Goal: Transaction & Acquisition: Purchase product/service

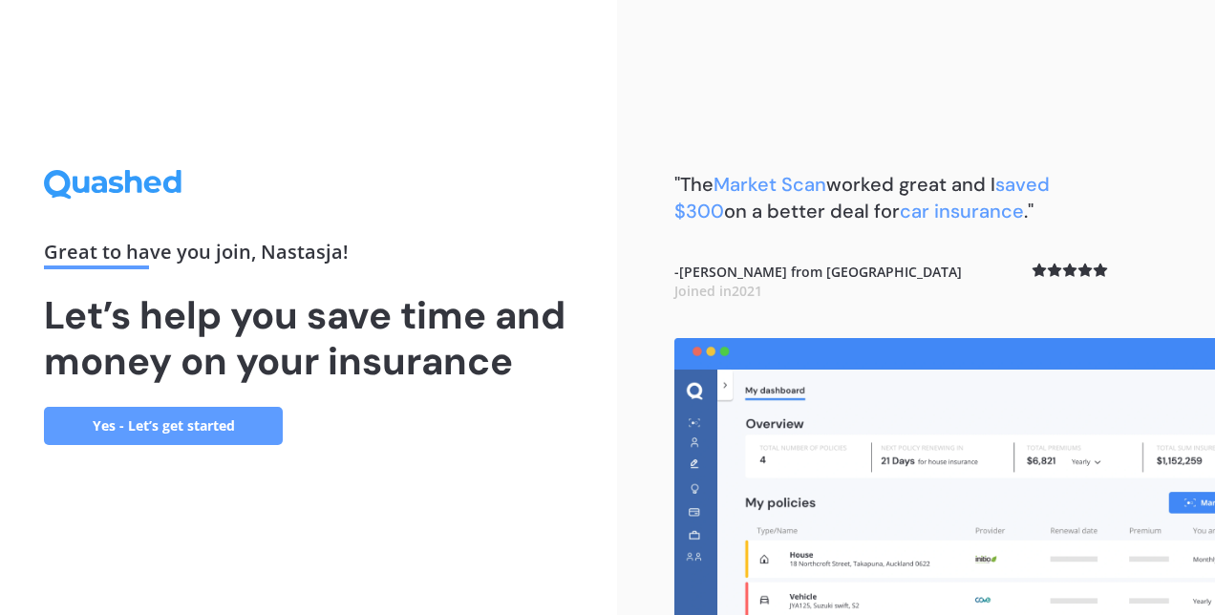
click at [199, 418] on link "Yes - Let’s get started" at bounding box center [163, 426] width 239 height 38
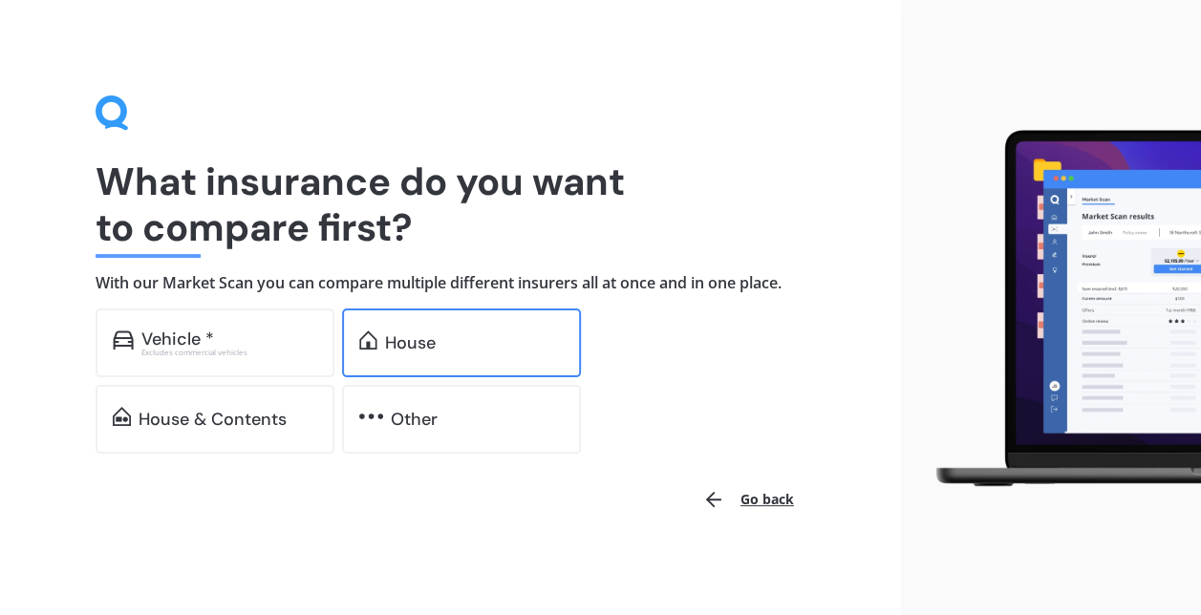
click at [447, 350] on div "House" at bounding box center [474, 342] width 179 height 19
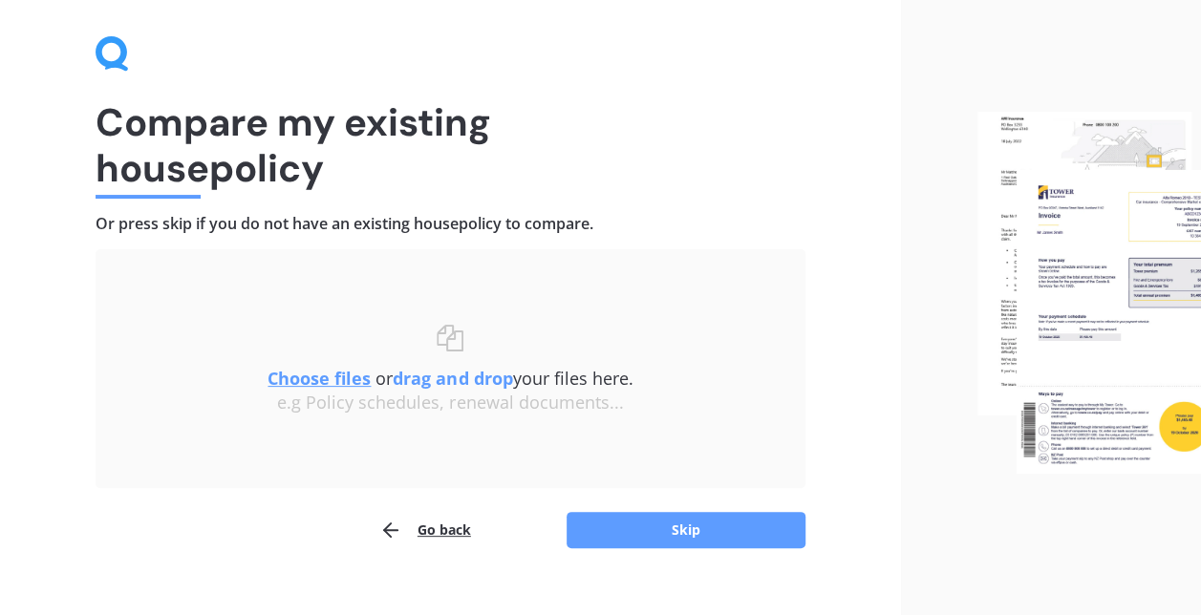
scroll to position [88, 0]
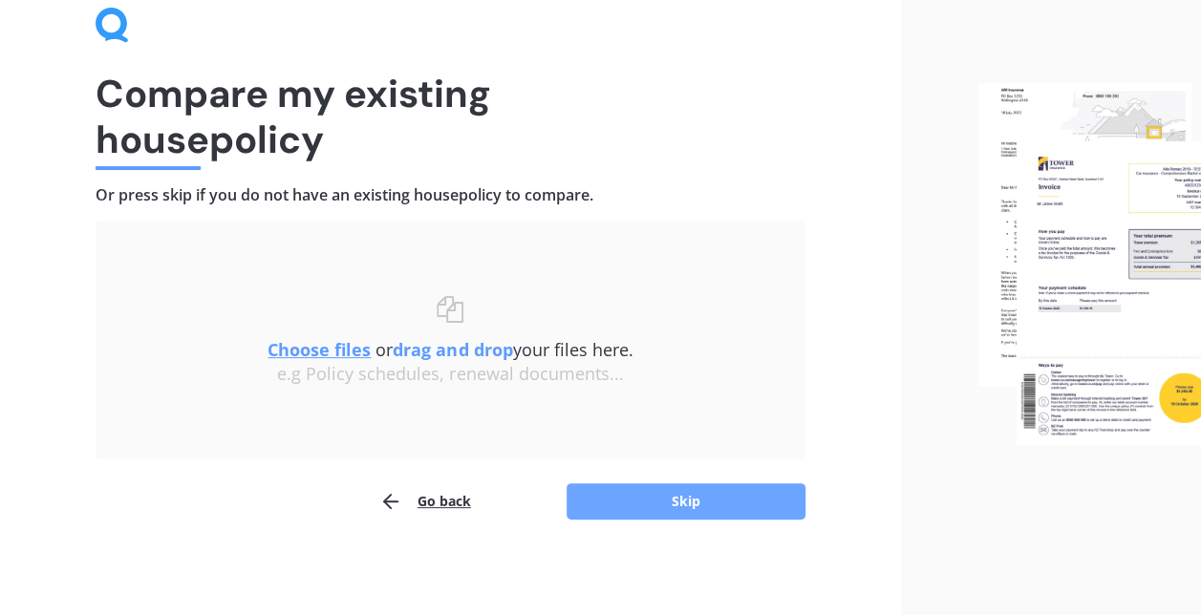
click at [634, 504] on button "Skip" at bounding box center [686, 501] width 239 height 36
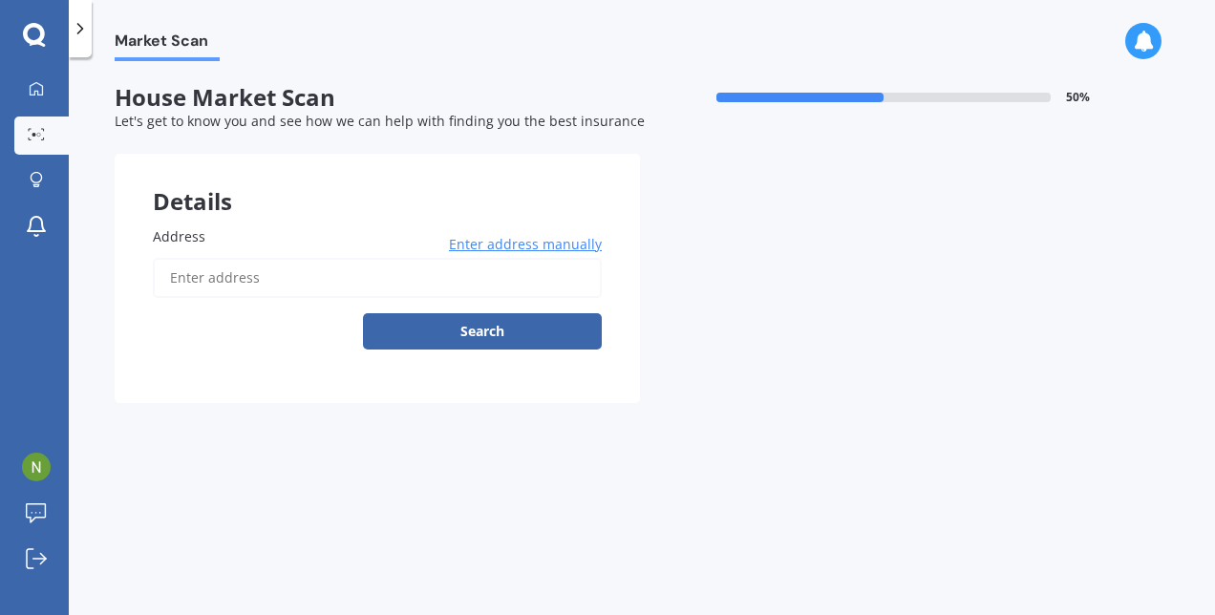
click at [279, 273] on input "Address" at bounding box center [377, 278] width 449 height 40
type input "[STREET_ADDRESS]"
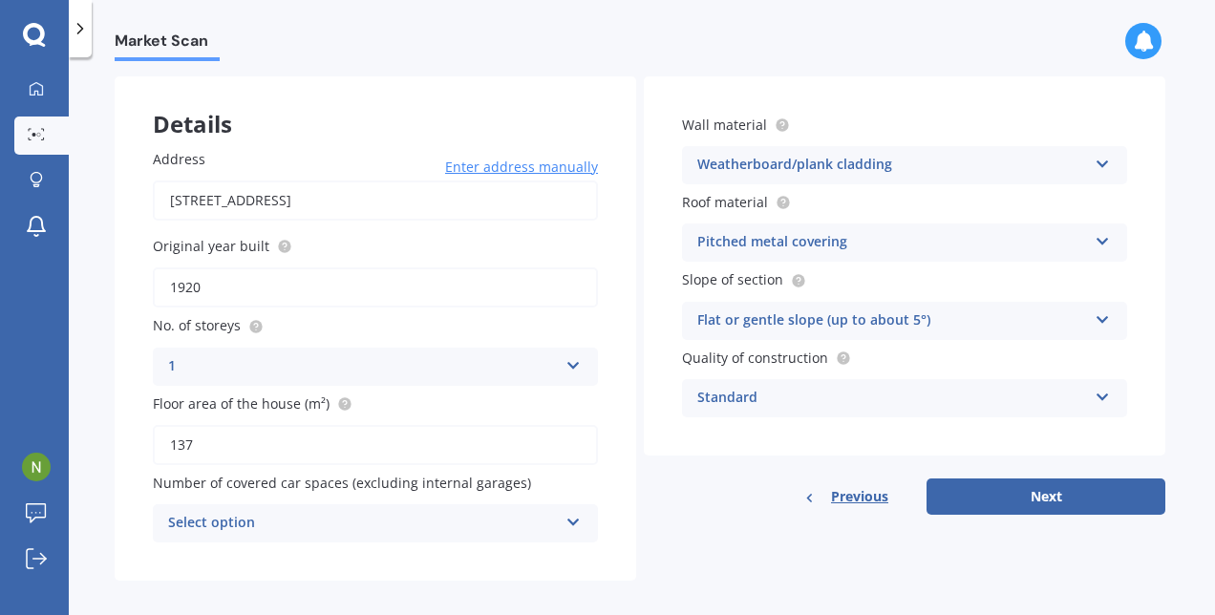
scroll to position [94, 0]
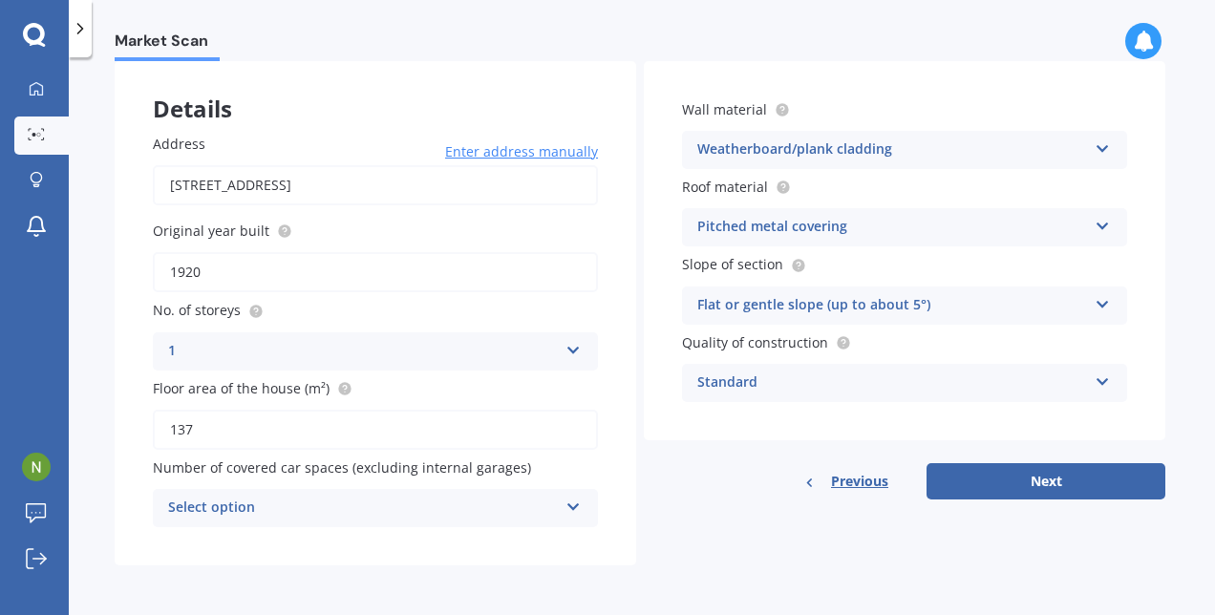
click at [210, 509] on div "Select option" at bounding box center [363, 508] width 390 height 23
click at [139, 544] on div "Address [STREET_ADDRESS] Enter address manually Search Original year built 1920…" at bounding box center [376, 331] width 522 height 470
click at [845, 477] on button "Next" at bounding box center [1046, 481] width 239 height 36
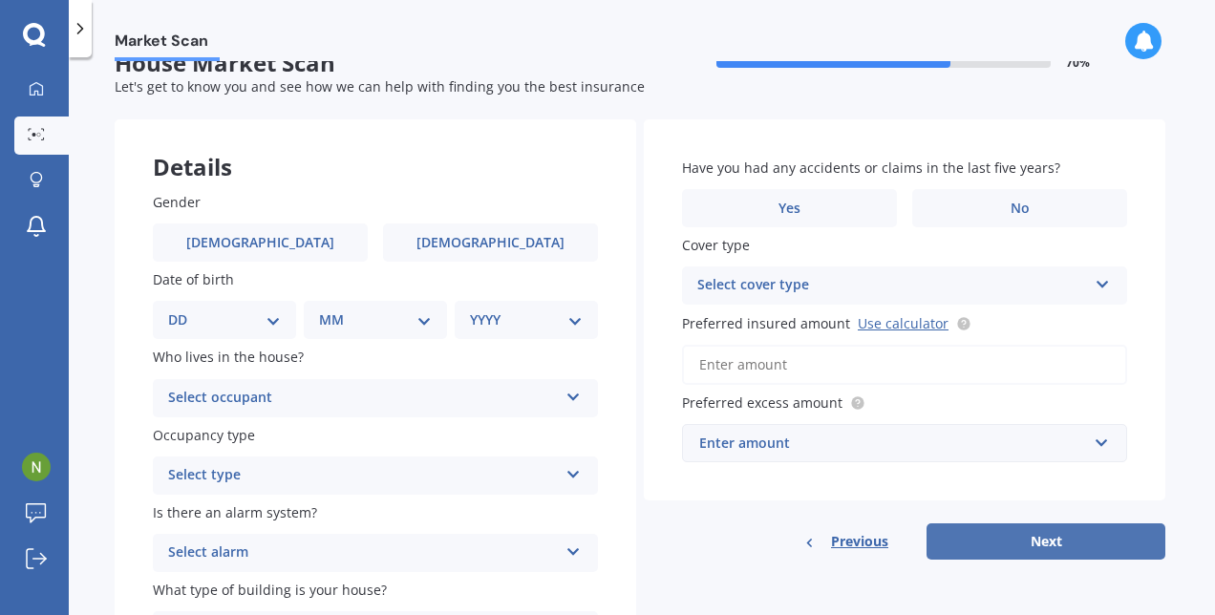
scroll to position [0, 0]
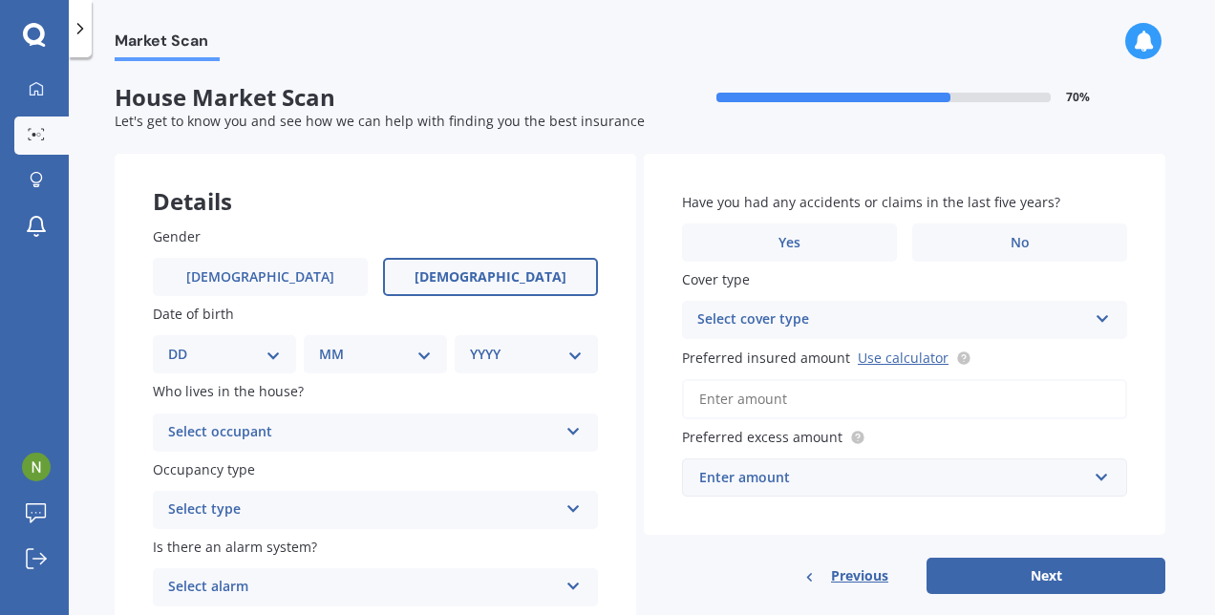
click at [515, 279] on label "[DEMOGRAPHIC_DATA]" at bounding box center [490, 277] width 215 height 38
click at [0, 0] on input "[DEMOGRAPHIC_DATA]" at bounding box center [0, 0] width 0 height 0
click at [269, 363] on select "DD 01 02 03 04 05 06 07 08 09 10 11 12 13 14 15 16 17 18 19 20 21 22 23 24 25 2…" at bounding box center [224, 354] width 113 height 21
select select "24"
click at [183, 344] on select "DD 01 02 03 04 05 06 07 08 09 10 11 12 13 14 15 16 17 18 19 20 21 22 23 24 25 2…" at bounding box center [224, 354] width 113 height 21
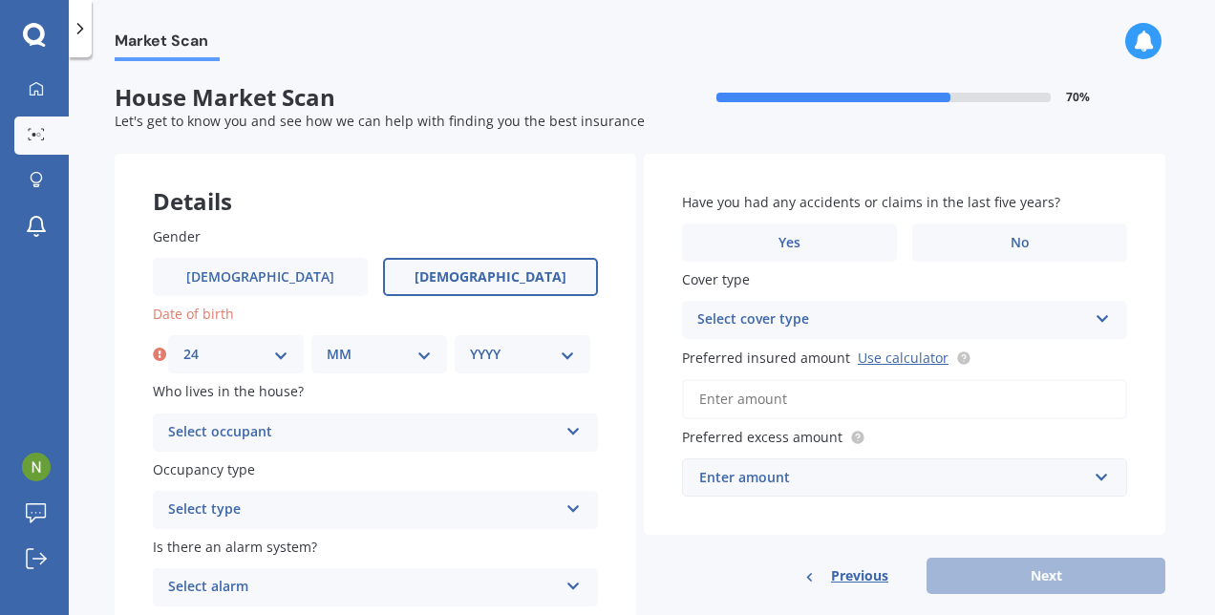
click at [342, 348] on select "MM 01 02 03 04 05 06 07 08 09 10 11 12" at bounding box center [379, 354] width 105 height 21
select select "06"
click at [327, 344] on select "MM 01 02 03 04 05 06 07 08 09 10 11 12" at bounding box center [379, 354] width 105 height 21
click at [510, 358] on select "YYYY 2009 2008 2007 2006 2005 2004 2003 2002 2001 2000 1999 1998 1997 1996 1995…" at bounding box center [522, 354] width 105 height 21
select select "1989"
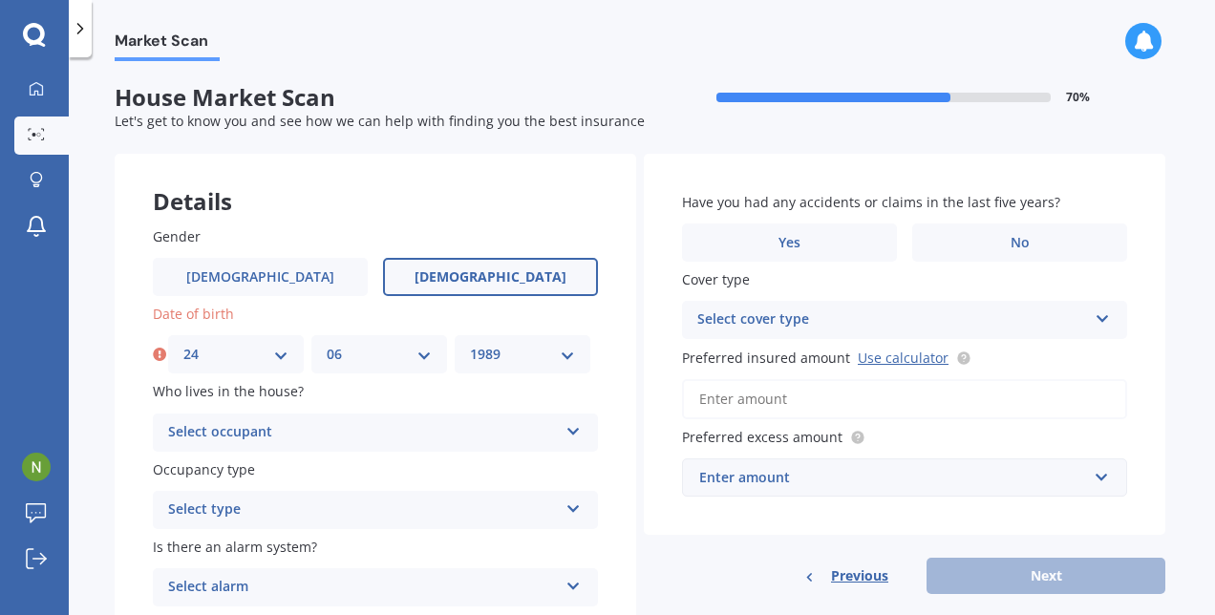
click at [470, 344] on select "YYYY 2009 2008 2007 2006 2005 2004 2003 2002 2001 2000 1999 1998 1997 1996 1995…" at bounding box center [522, 354] width 105 height 21
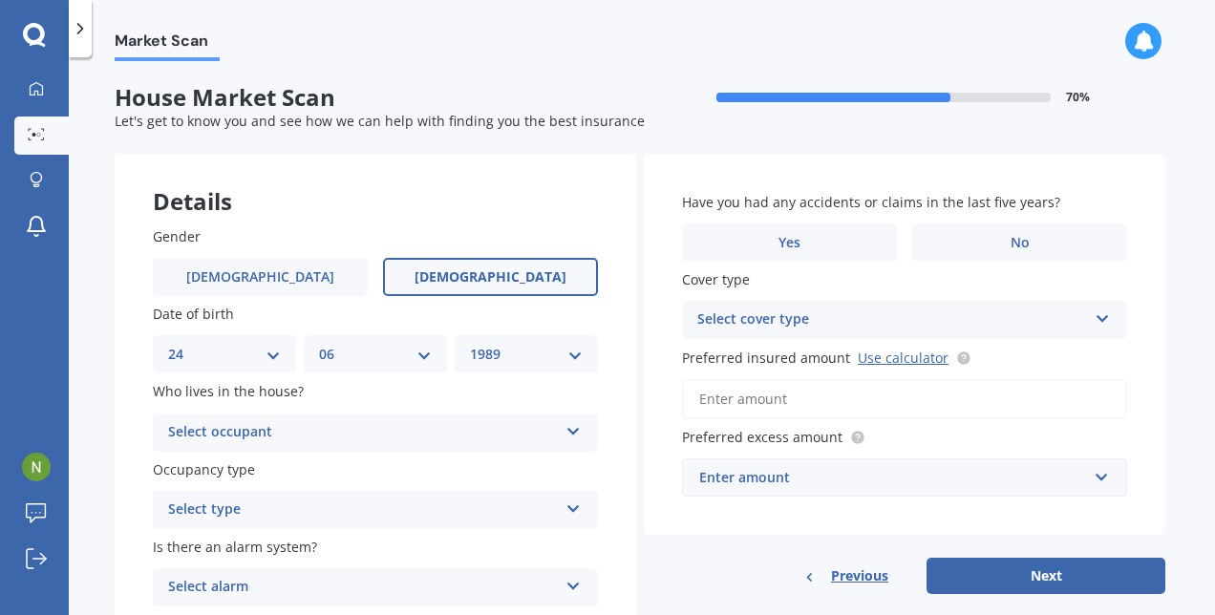
click at [386, 432] on div "Select occupant" at bounding box center [363, 432] width 390 height 23
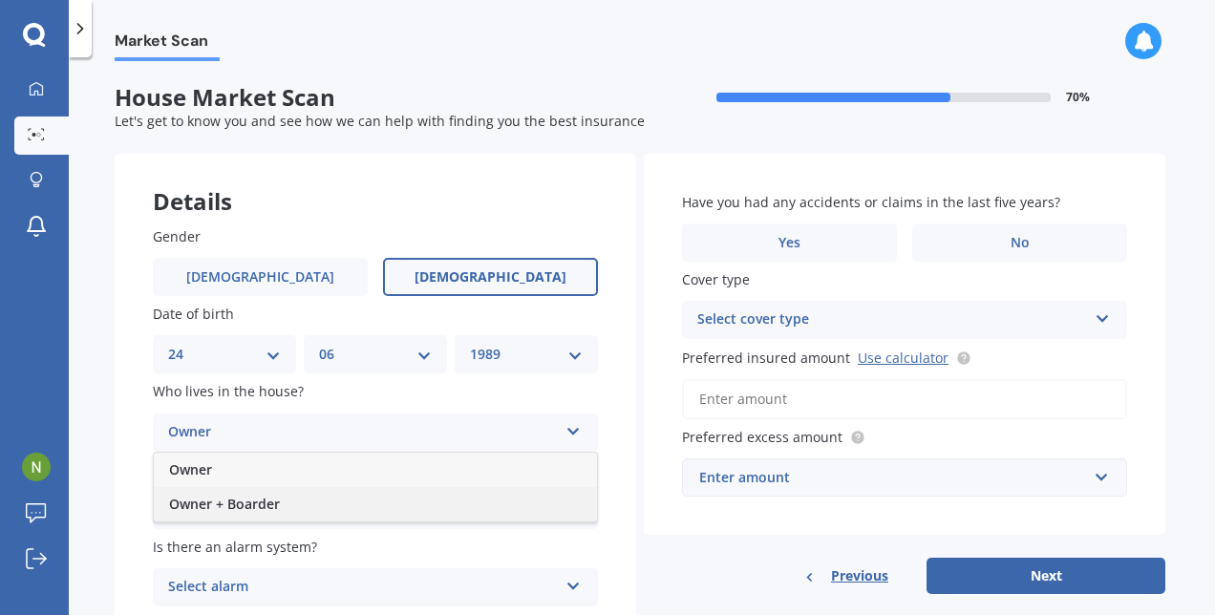
click at [380, 503] on div "Owner + Boarder" at bounding box center [375, 504] width 443 height 34
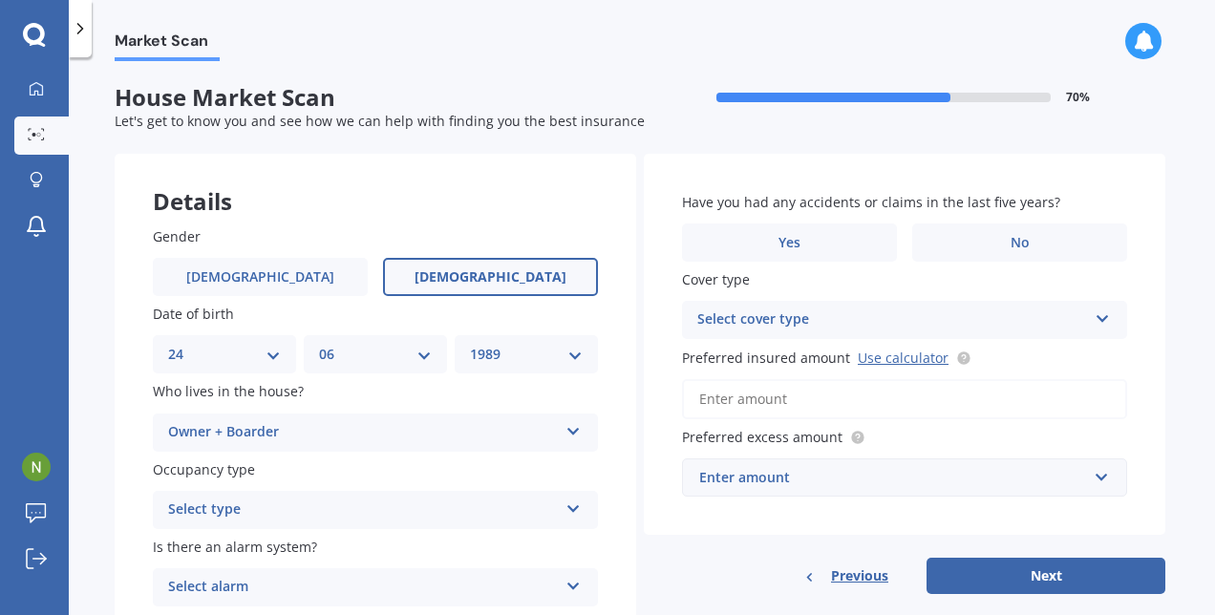
click at [187, 503] on div "Select type" at bounding box center [363, 510] width 390 height 23
click at [253, 544] on div "Permanent" at bounding box center [375, 547] width 443 height 34
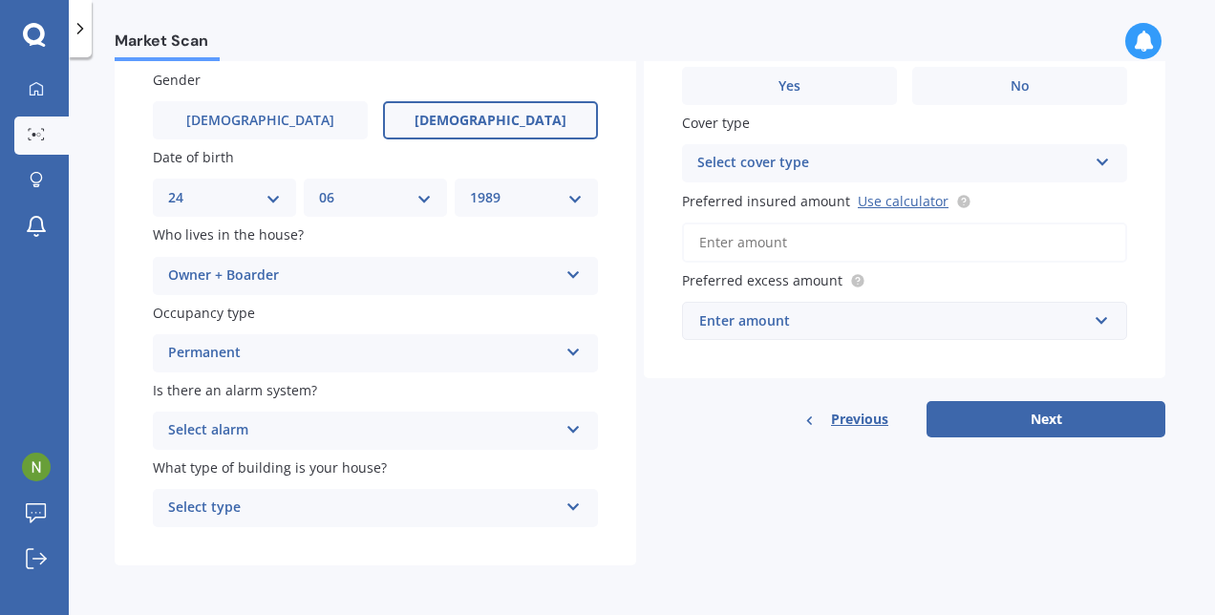
scroll to position [159, 0]
click at [219, 428] on div "Select alarm" at bounding box center [363, 430] width 390 height 23
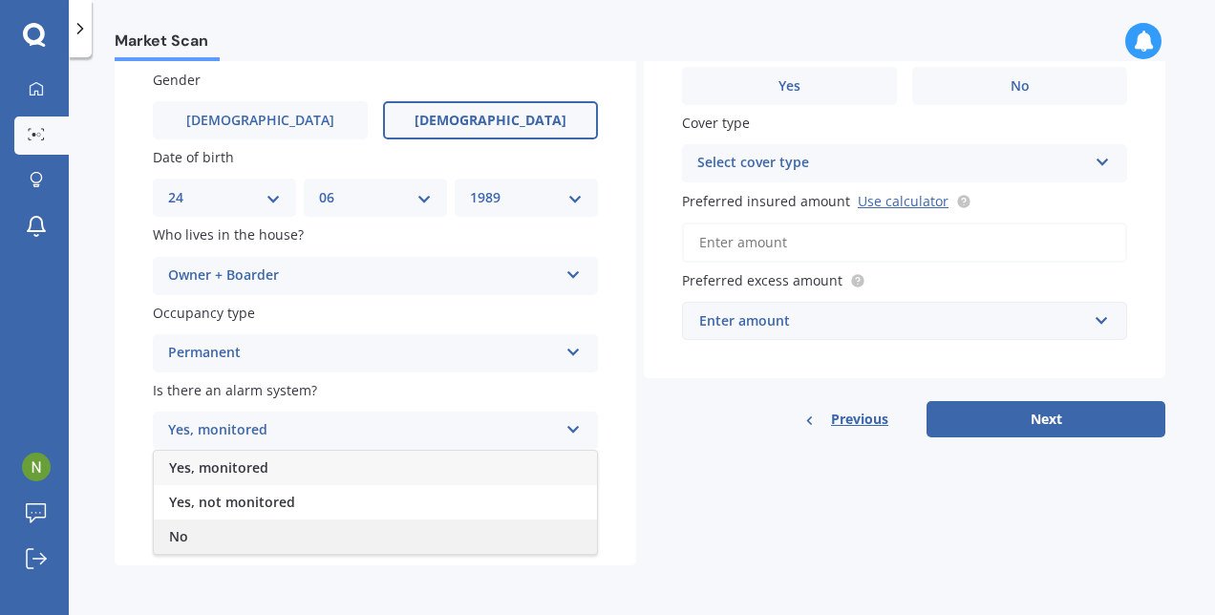
click at [217, 529] on div "No" at bounding box center [375, 537] width 443 height 34
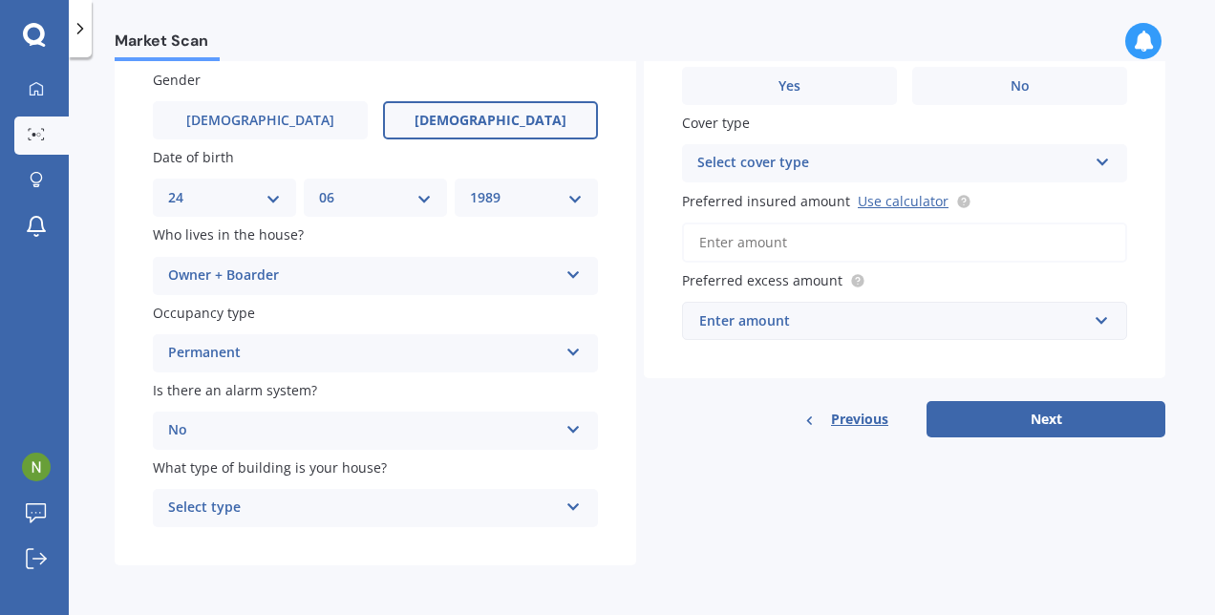
click at [225, 504] on div "Select type" at bounding box center [363, 508] width 390 height 23
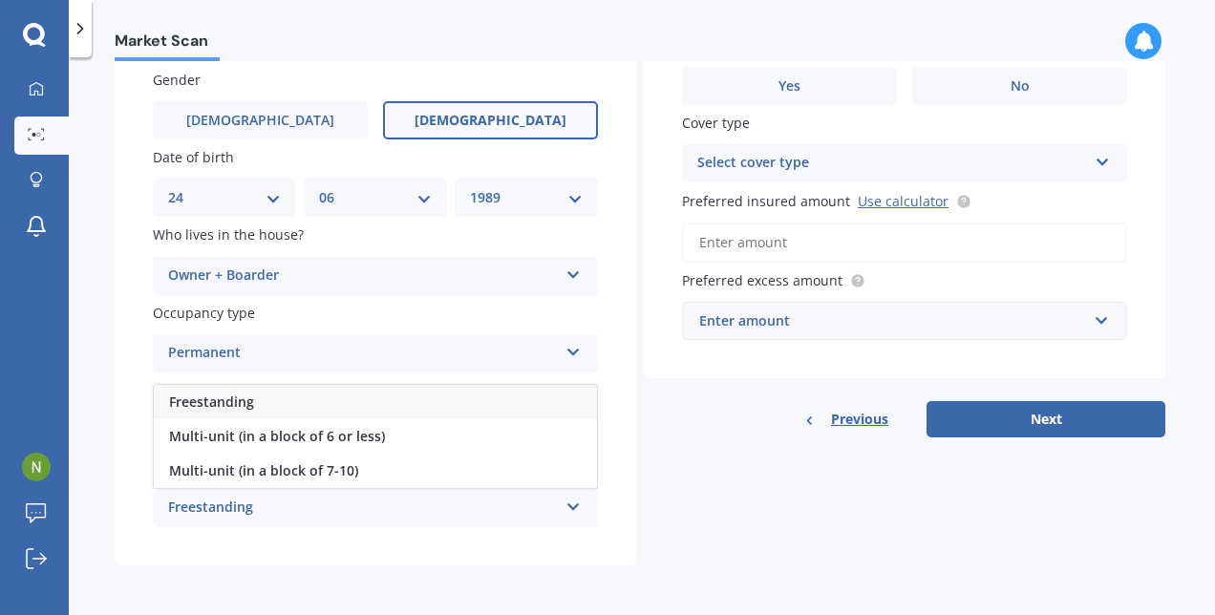
click at [270, 405] on div "Freestanding" at bounding box center [375, 402] width 443 height 34
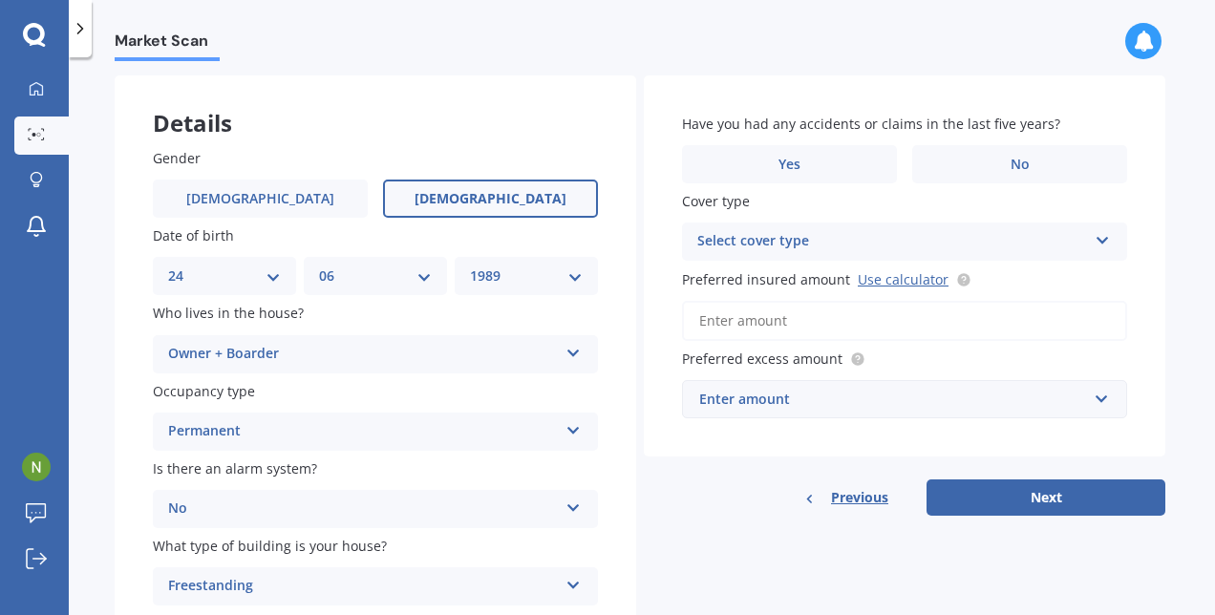
scroll to position [0, 0]
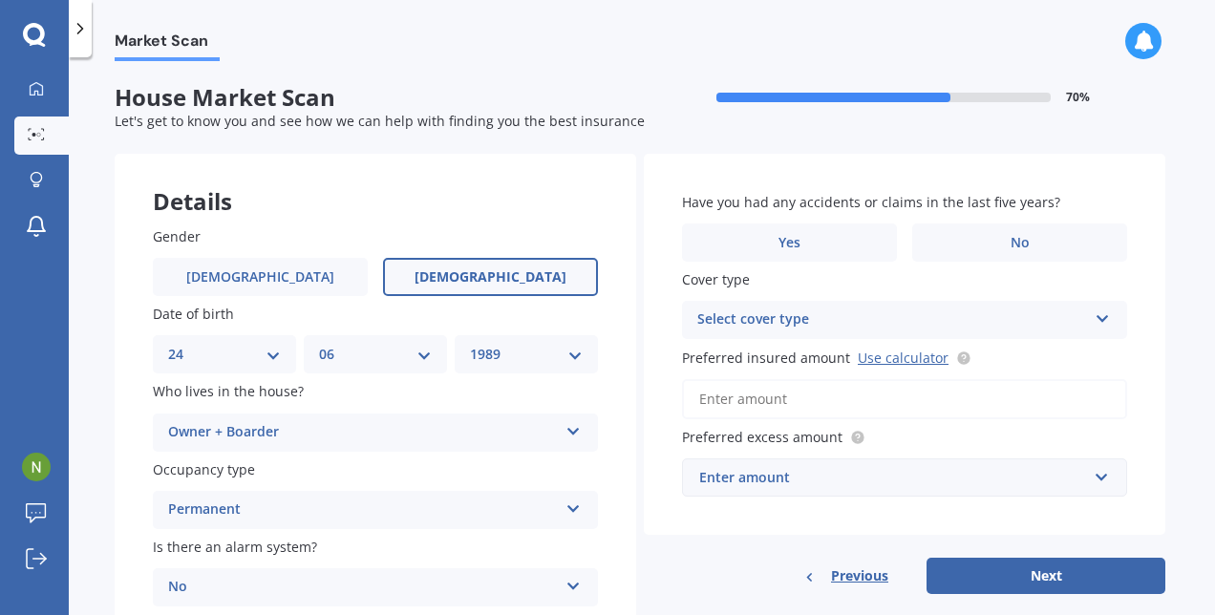
click at [488, 426] on div "Owner + Boarder" at bounding box center [363, 432] width 390 height 23
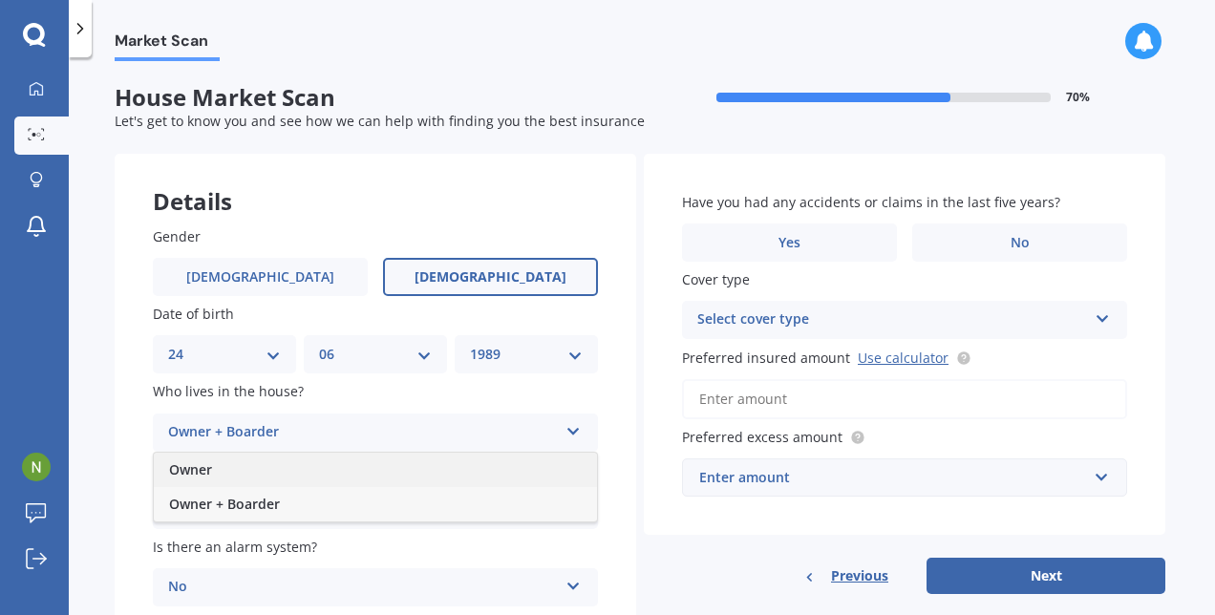
click at [473, 466] on div "Owner" at bounding box center [375, 470] width 443 height 34
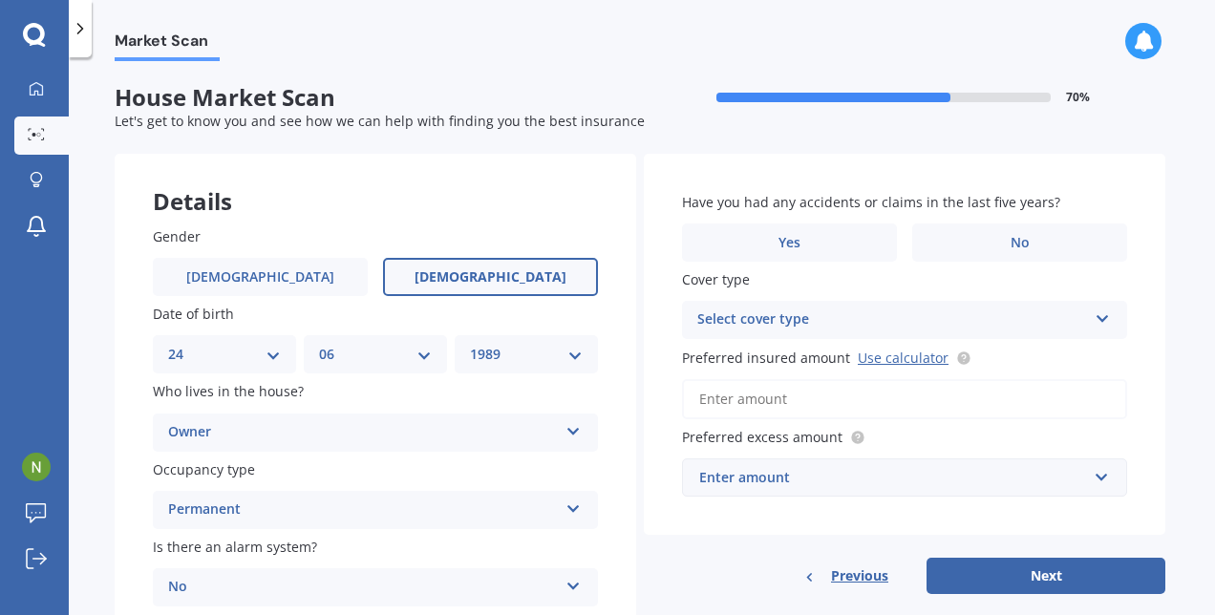
click at [373, 425] on div "Owner" at bounding box center [363, 432] width 390 height 23
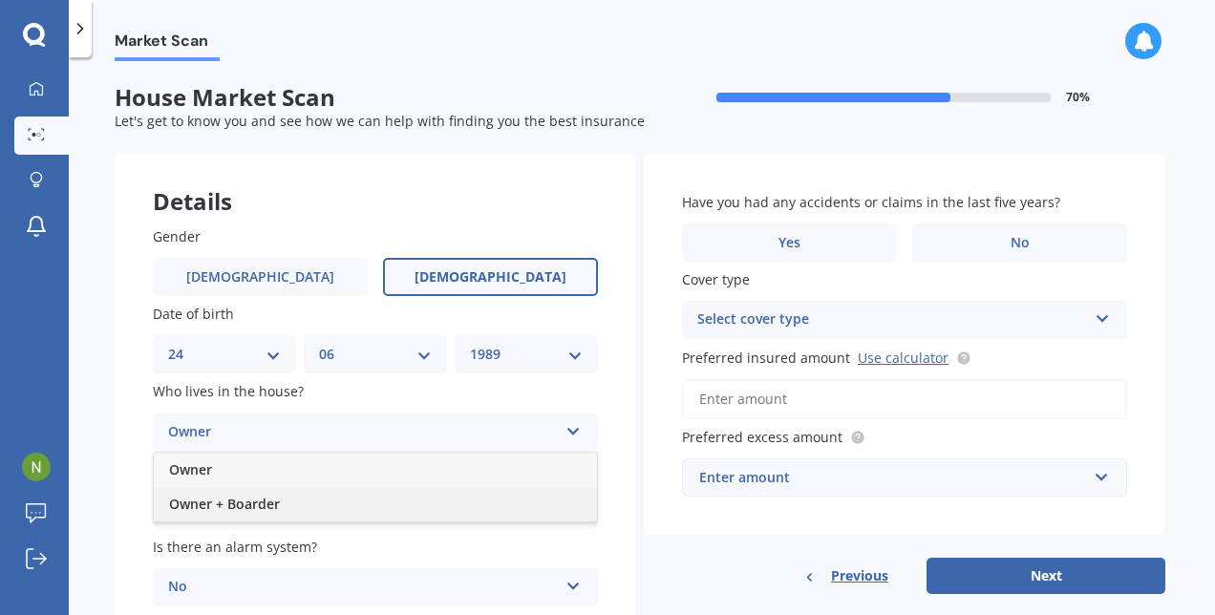
click at [362, 499] on div "Owner + Boarder" at bounding box center [375, 504] width 443 height 34
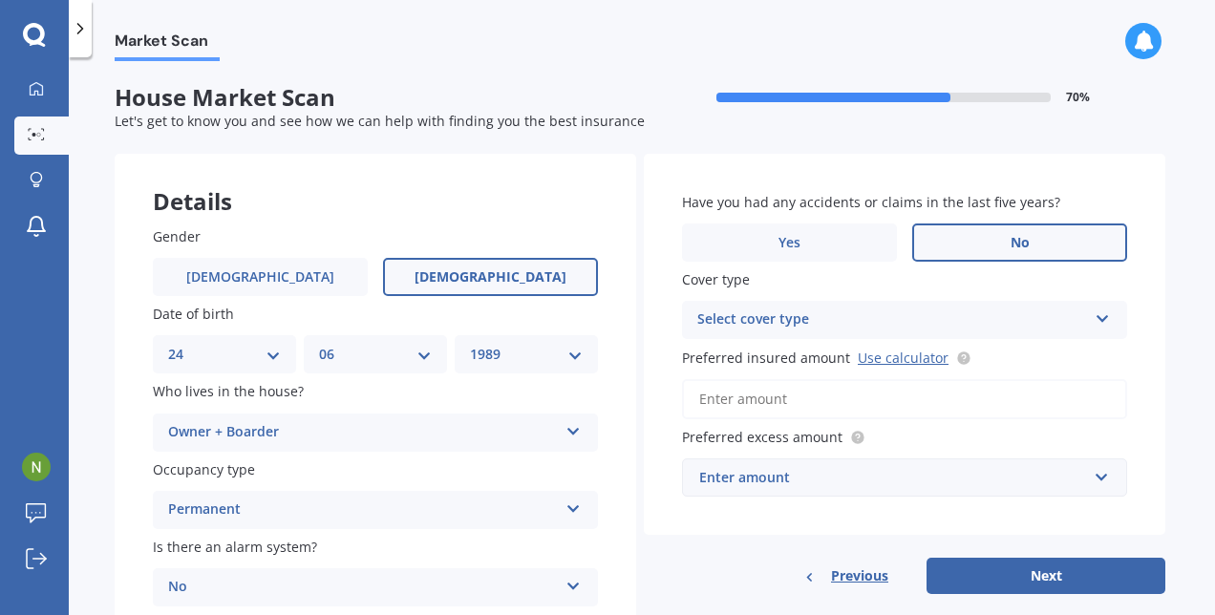
click at [845, 241] on span "No" at bounding box center [1020, 243] width 19 height 16
click at [0, 0] on input "No" at bounding box center [0, 0] width 0 height 0
click at [845, 320] on div "Select cover type" at bounding box center [892, 320] width 390 height 23
click at [845, 361] on div "High" at bounding box center [904, 357] width 443 height 34
click at [845, 349] on span "Preferred insured amount Use calculator" at bounding box center [826, 357] width 289 height 20
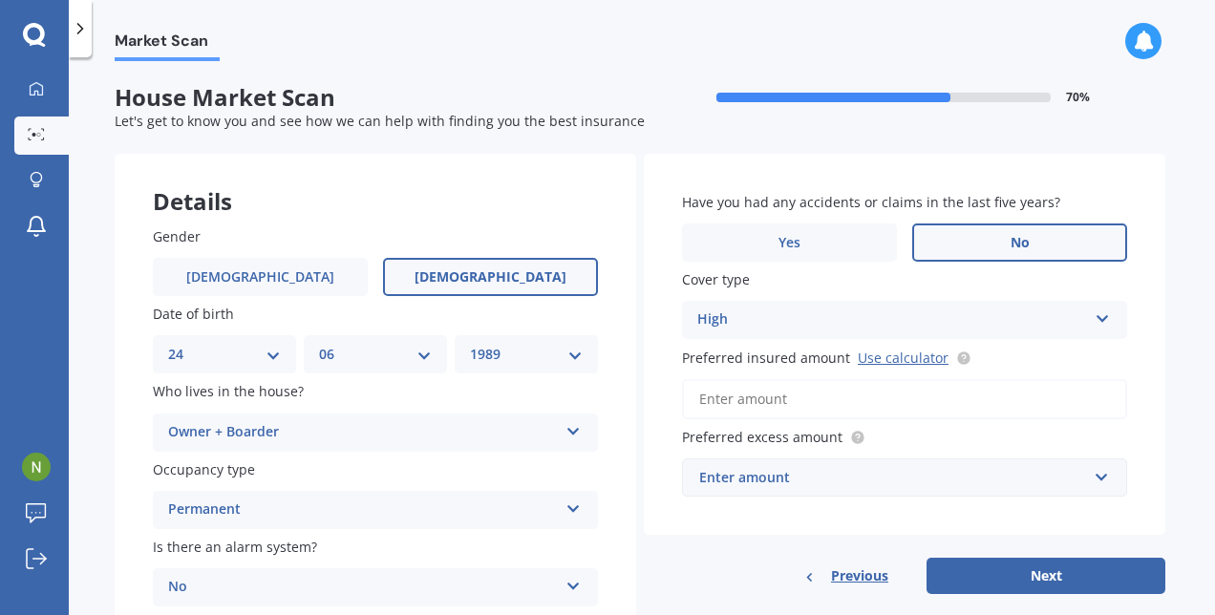
click at [845, 379] on input "Preferred insured amount Use calculator" at bounding box center [904, 399] width 445 height 40
click at [845, 357] on link "Use calculator" at bounding box center [903, 358] width 91 height 18
click at [808, 396] on input "Preferred insured amount Use calculator" at bounding box center [904, 399] width 445 height 40
paste input "$815,222"
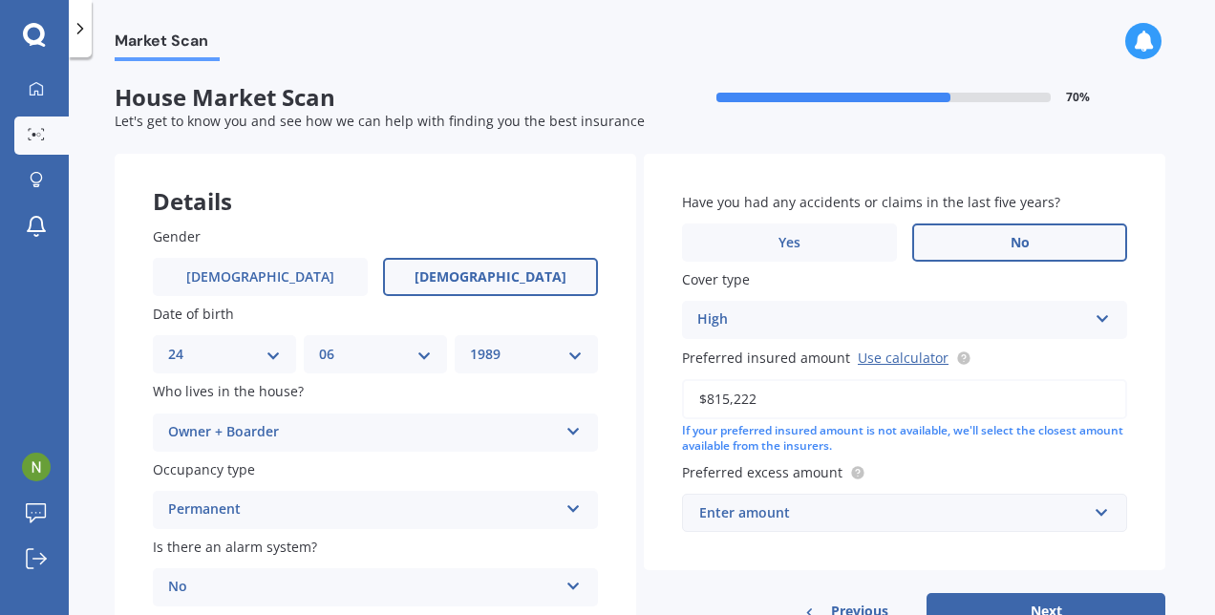
type input "$815,222"
click at [845, 518] on div "Enter amount" at bounding box center [893, 513] width 388 height 21
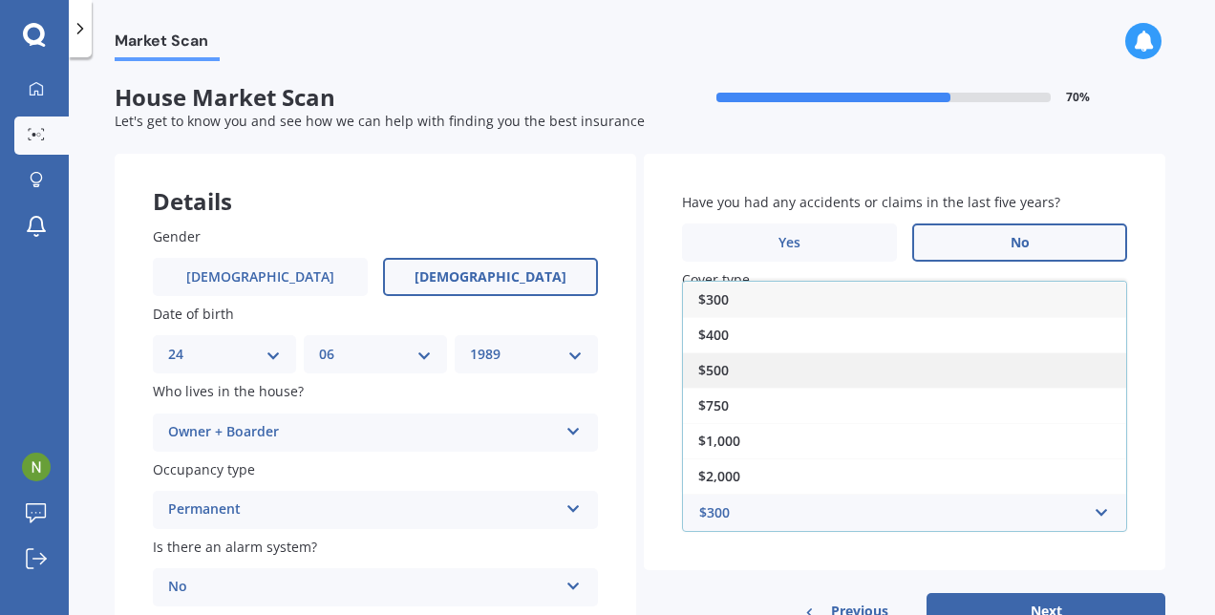
click at [828, 366] on div "$500" at bounding box center [904, 370] width 443 height 35
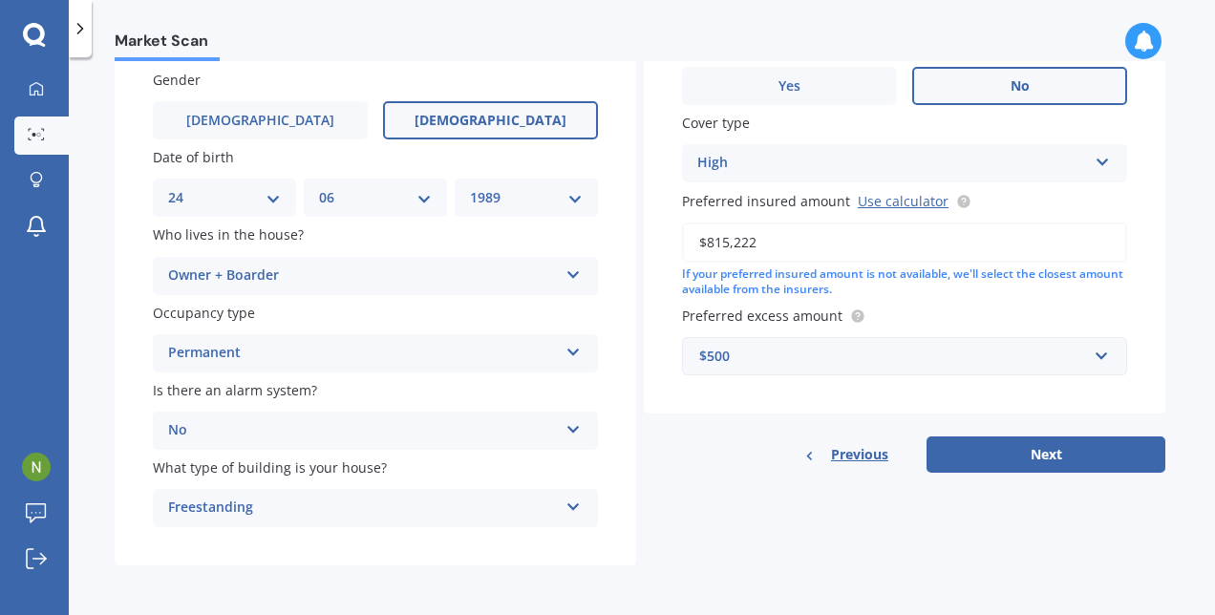
scroll to position [159, 0]
click at [845, 460] on button "Next" at bounding box center [1046, 455] width 239 height 36
select select "24"
select select "06"
select select "1989"
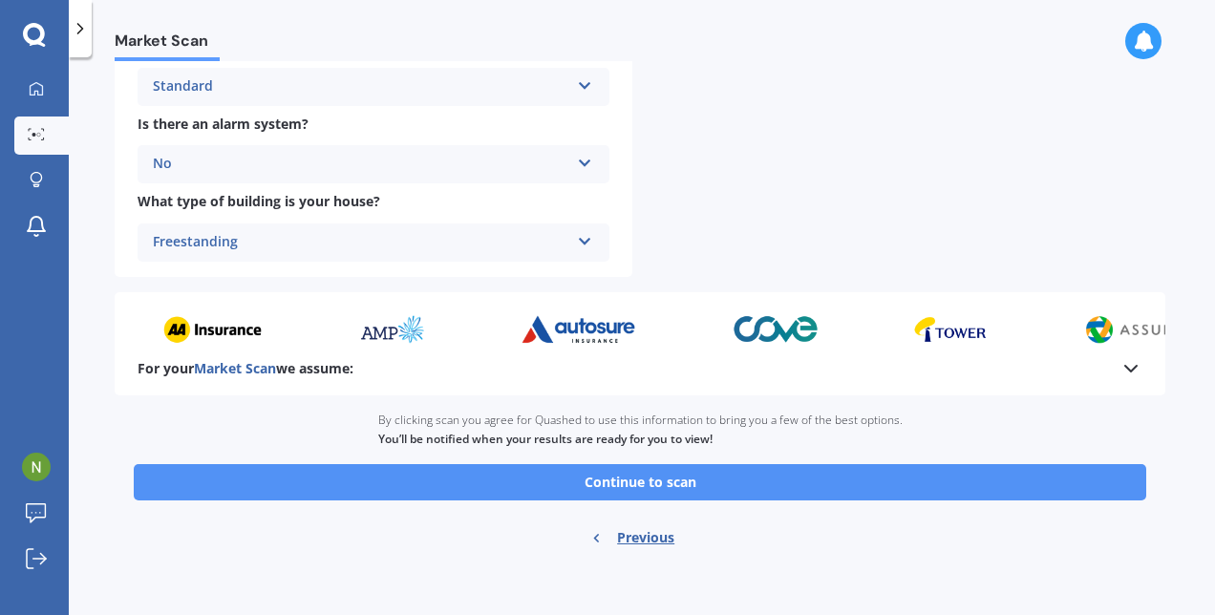
scroll to position [764, 0]
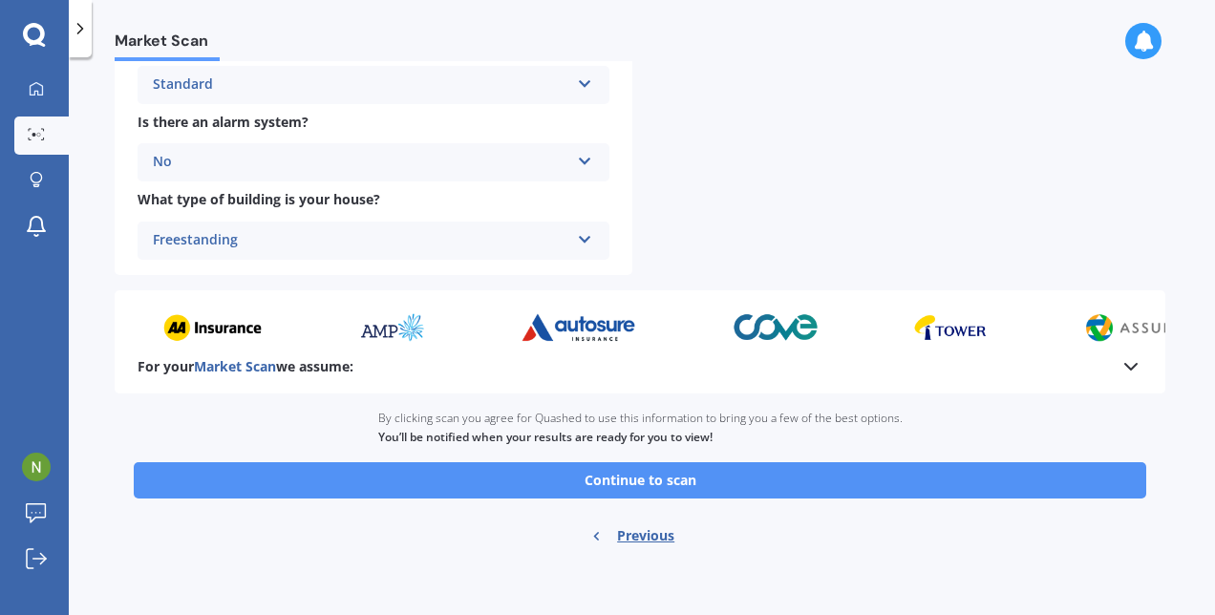
click at [845, 484] on button "Continue to scan" at bounding box center [640, 480] width 1013 height 36
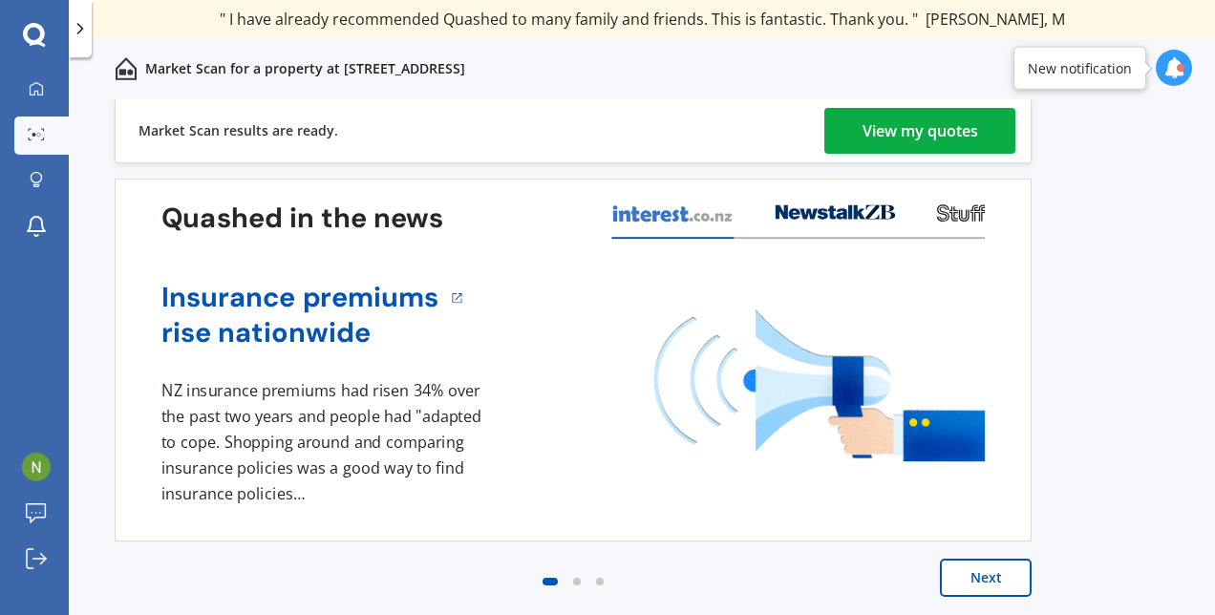
scroll to position [2, 0]
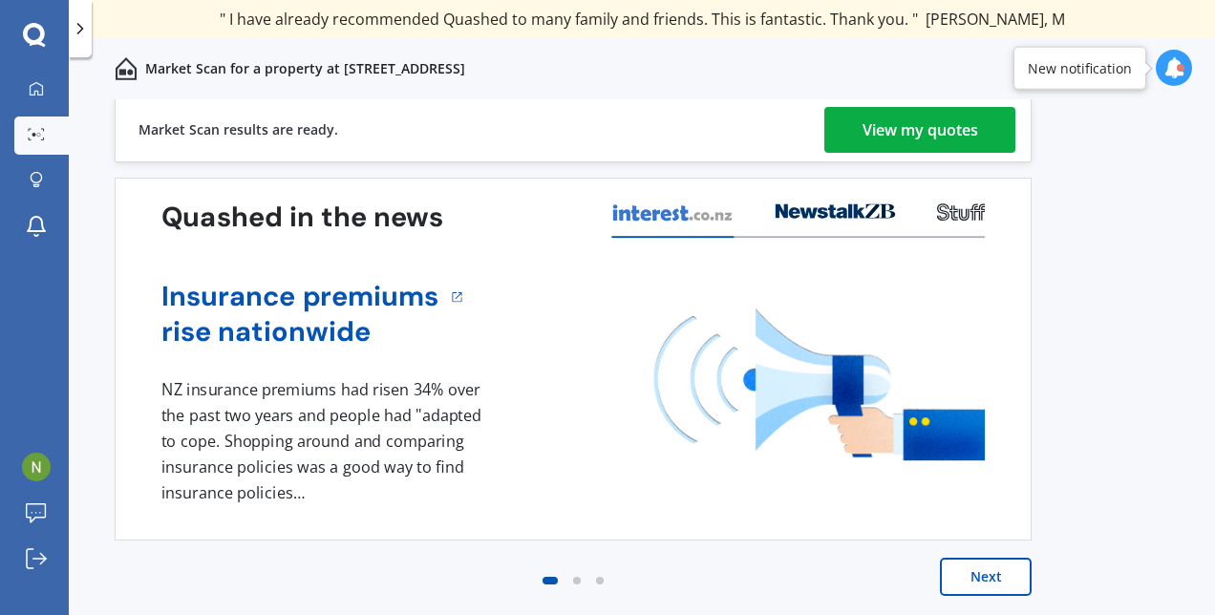
click at [845, 138] on div "View my quotes" at bounding box center [921, 130] width 116 height 46
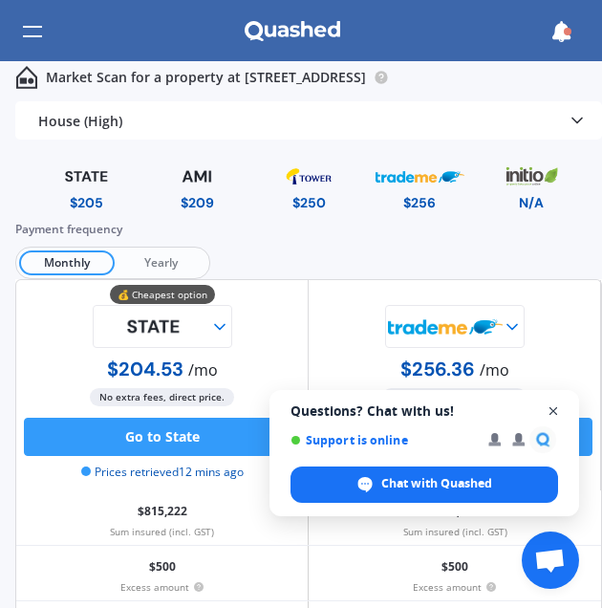
click at [550, 407] on span "Open chat" at bounding box center [554, 411] width 24 height 24
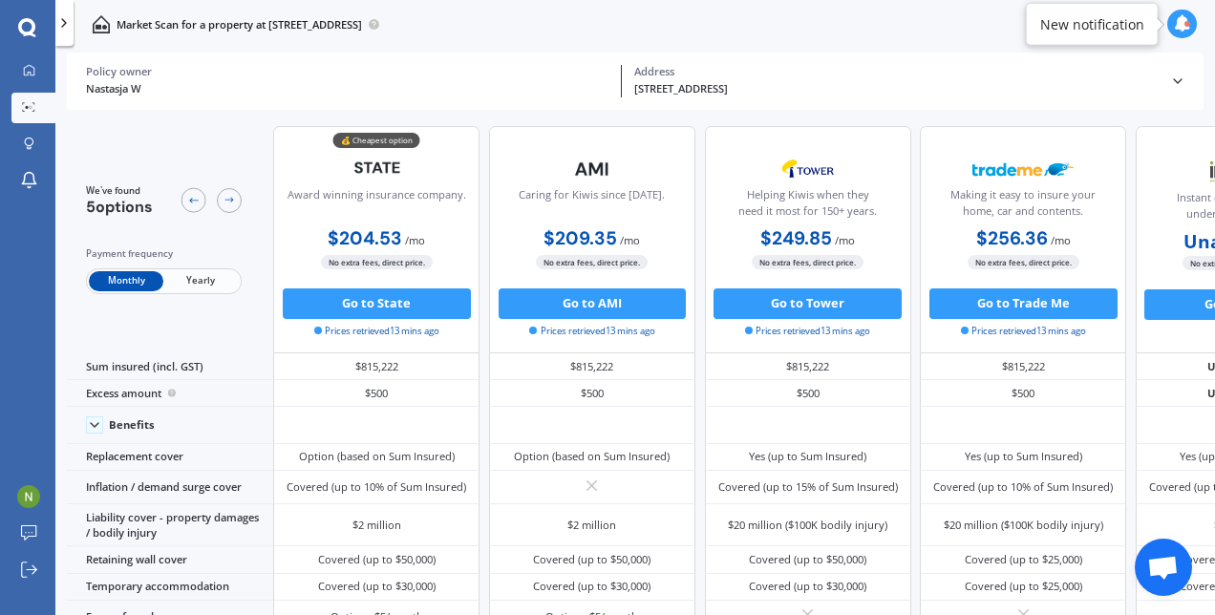
click at [57, 15] on icon at bounding box center [63, 22] width 15 height 15
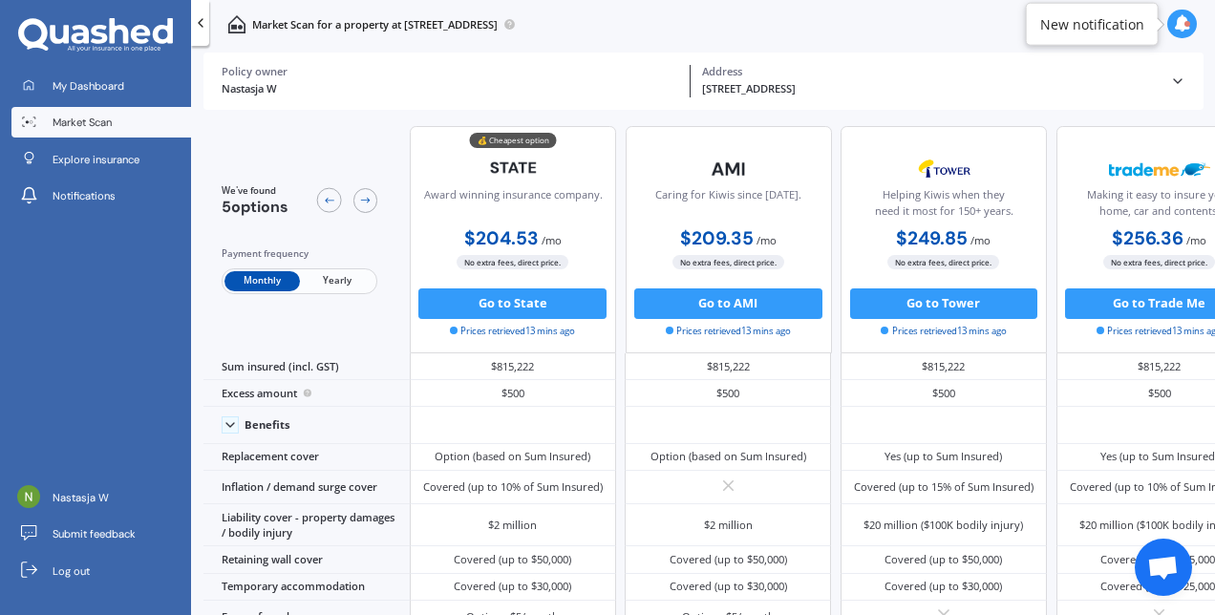
click at [845, 83] on div "[STREET_ADDRESS]" at bounding box center [930, 89] width 456 height 16
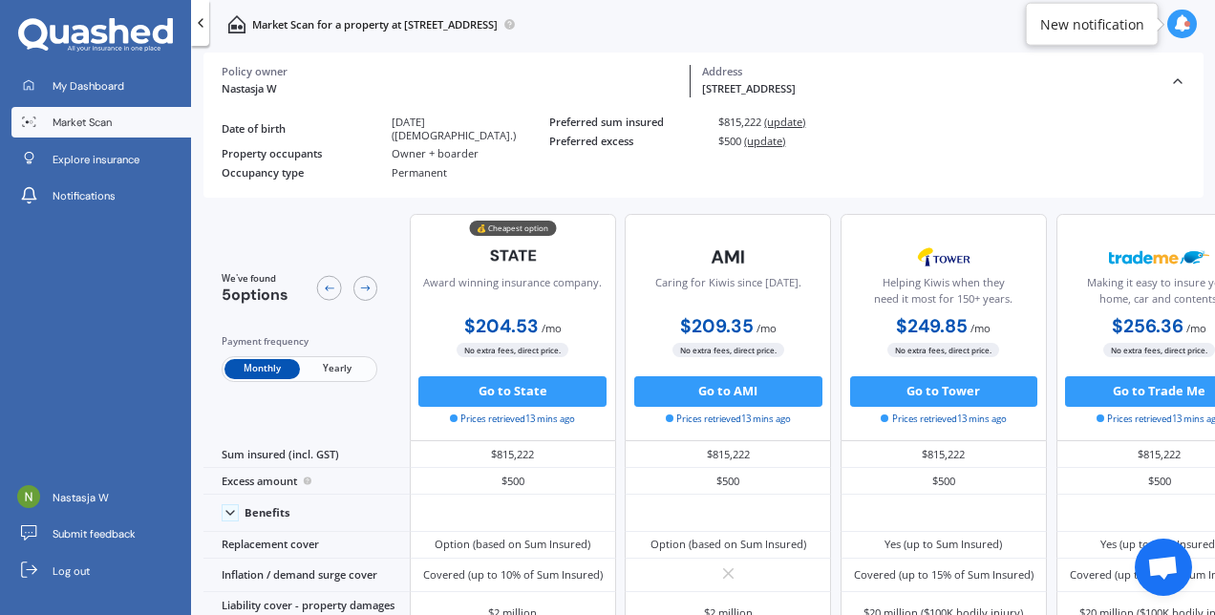
click at [787, 125] on span "(update)" at bounding box center [784, 122] width 41 height 14
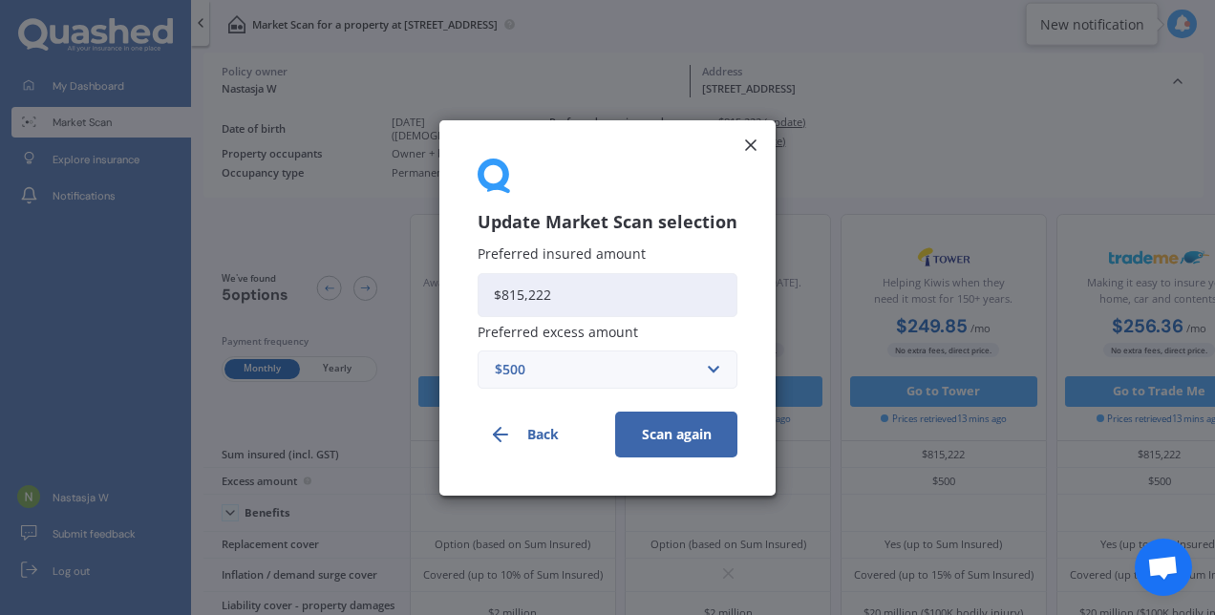
click at [633, 293] on input "$815,222" at bounding box center [608, 294] width 260 height 44
click at [751, 142] on line at bounding box center [751, 145] width 10 height 10
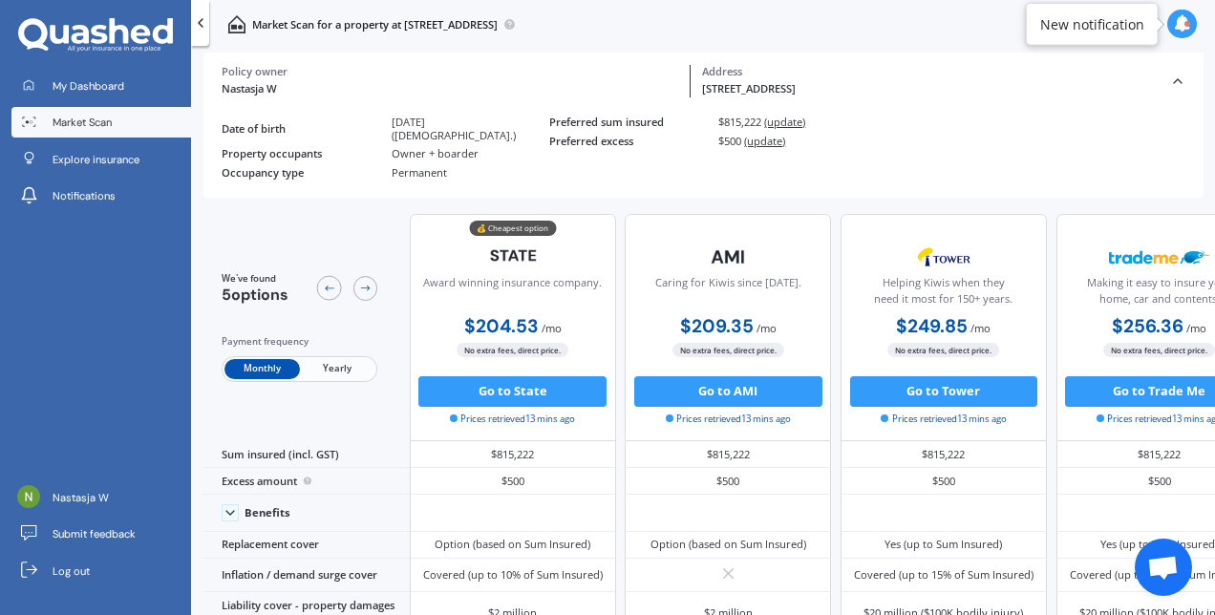
click at [786, 126] on span "(update)" at bounding box center [784, 122] width 41 height 14
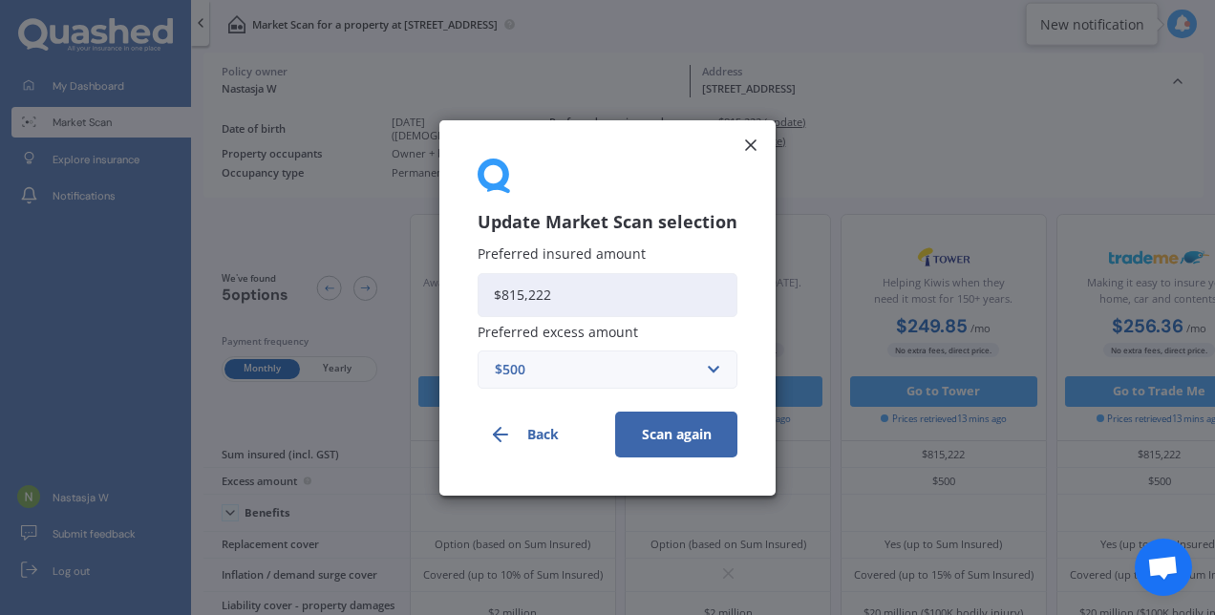
click at [553, 321] on div "Preferred insured amount $815,222 Preferred excess amount $500 $300 $400 $500 $…" at bounding box center [608, 317] width 260 height 142
drag, startPoint x: 553, startPoint y: 321, endPoint x: 556, endPoint y: 300, distance: 21.2
click at [556, 300] on input "$815,222" at bounding box center [608, 294] width 260 height 44
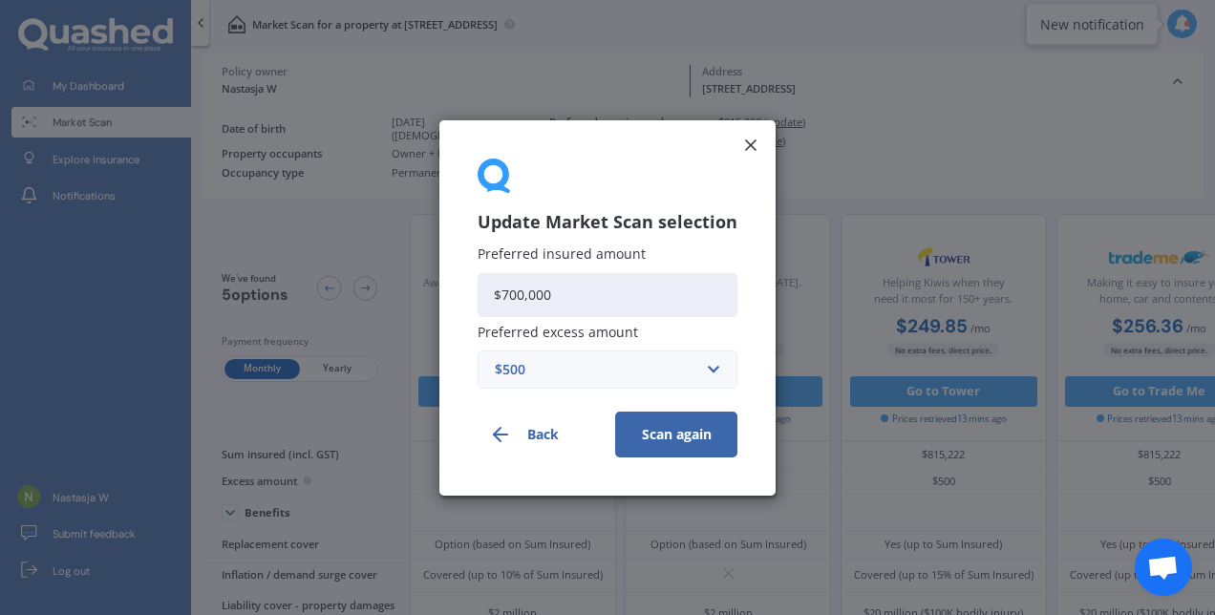
type input "$700,000"
click at [659, 443] on button "Scan again" at bounding box center [676, 434] width 122 height 46
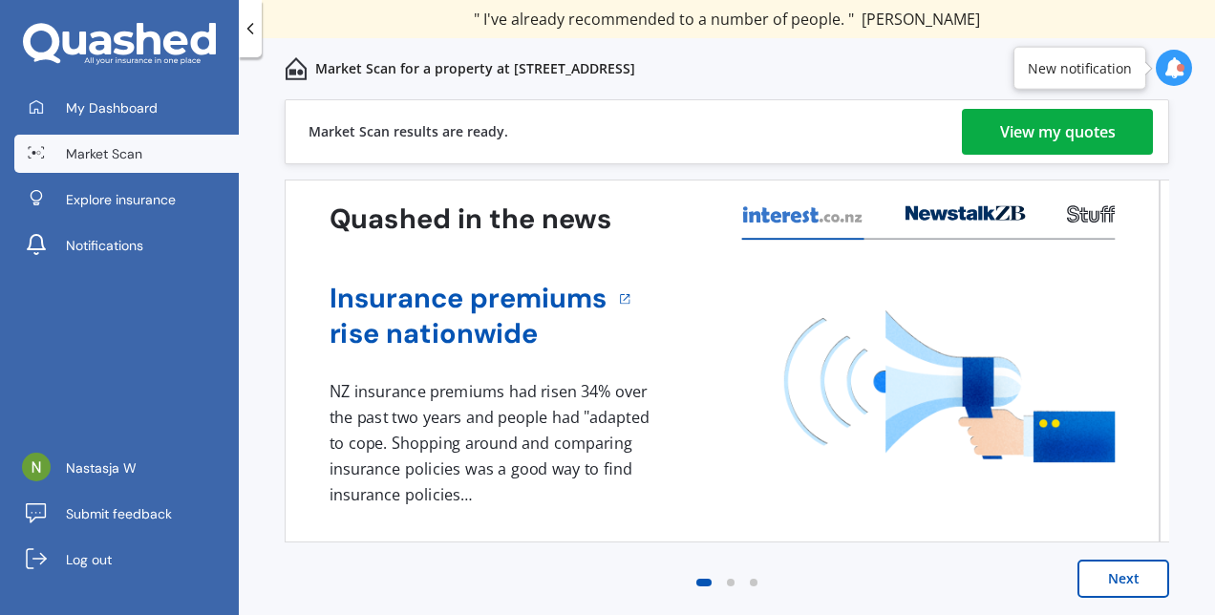
click at [845, 128] on div "View my quotes" at bounding box center [1058, 132] width 116 height 46
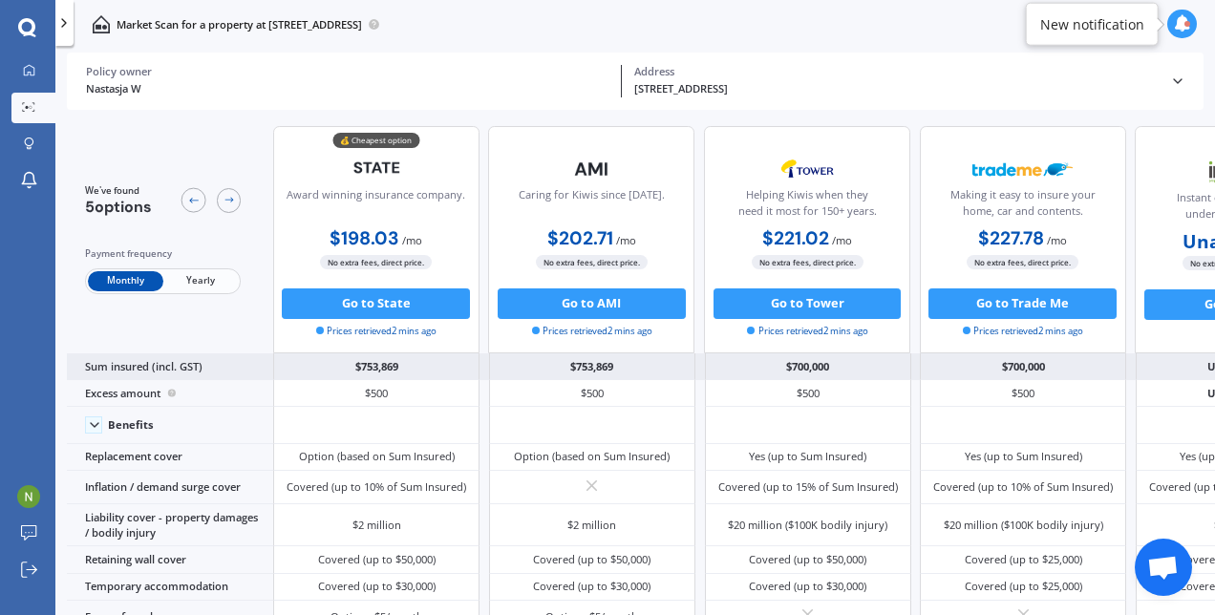
click at [195, 366] on div "Sum insured (incl. GST)" at bounding box center [170, 366] width 206 height 27
click at [596, 363] on div "$753,869" at bounding box center [592, 366] width 206 height 27
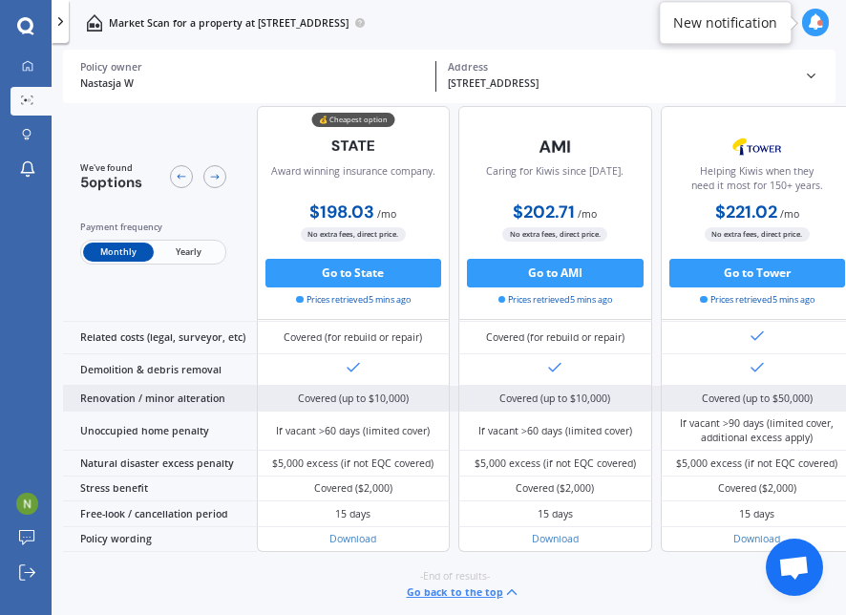
scroll to position [734, 0]
